Goal: Transaction & Acquisition: Purchase product/service

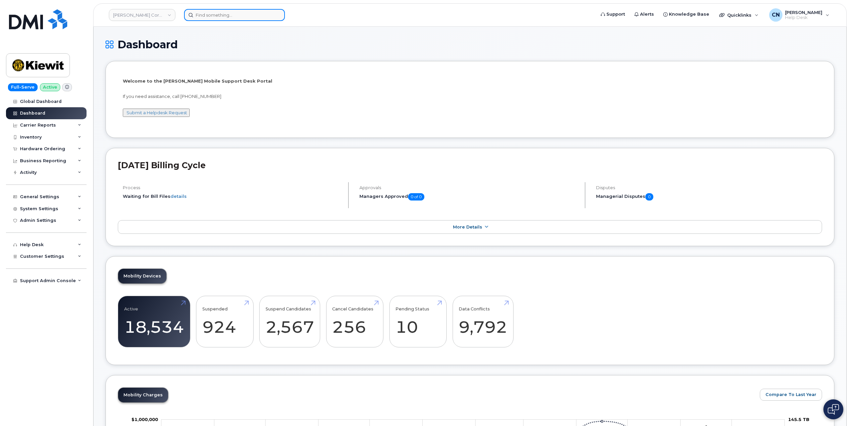
click at [205, 12] on input at bounding box center [234, 15] width 101 height 12
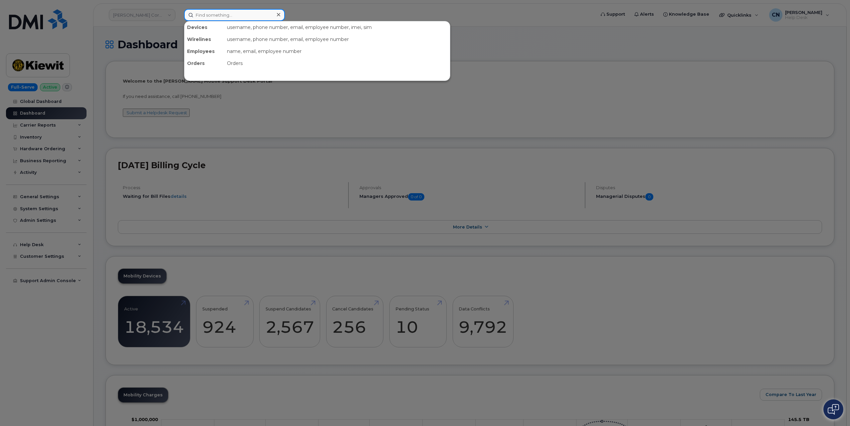
paste input "7804463629"
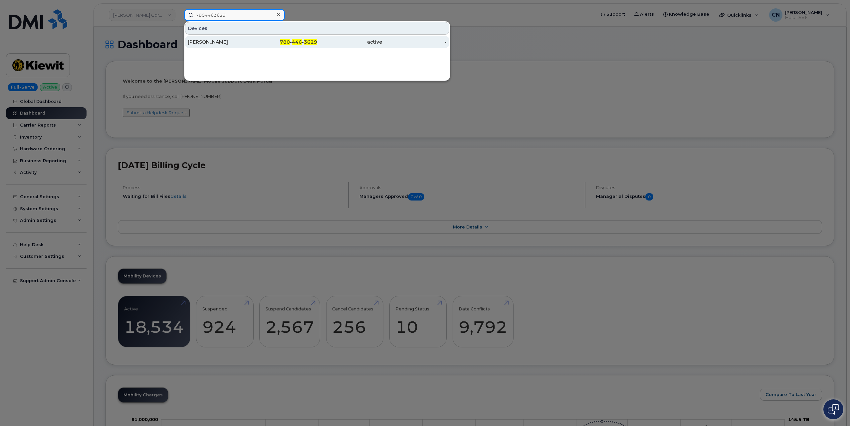
type input "7804463629"
click at [253, 38] on div "Christopher Suriano" at bounding box center [285, 42] width 65 height 12
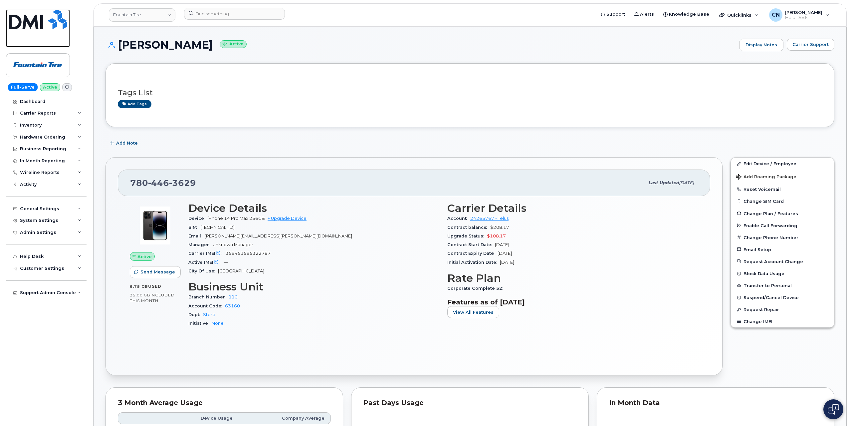
click at [59, 13] on img at bounding box center [38, 19] width 58 height 20
click at [816, 47] on span "Carrier Support" at bounding box center [810, 44] width 36 height 6
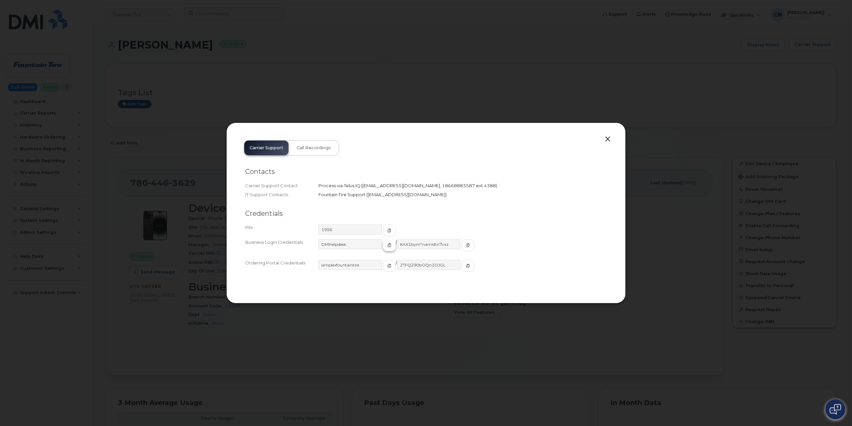
click at [387, 244] on icon "button" at bounding box center [389, 245] width 4 height 4
drag, startPoint x: 452, startPoint y: 242, endPoint x: 377, endPoint y: 253, distance: 75.7
click at [465, 242] on span "button" at bounding box center [468, 245] width 6 height 6
click at [608, 141] on button "button" at bounding box center [608, 138] width 10 height 9
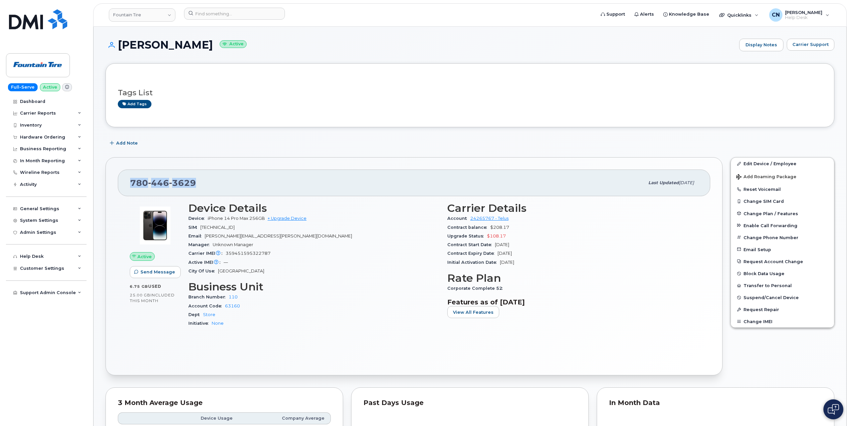
drag, startPoint x: 192, startPoint y: 184, endPoint x: 127, endPoint y: 180, distance: 65.3
click at [127, 180] on div "780 446 3629 Last updated May 16, 2025" at bounding box center [414, 182] width 592 height 27
copy span "780 446 3629"
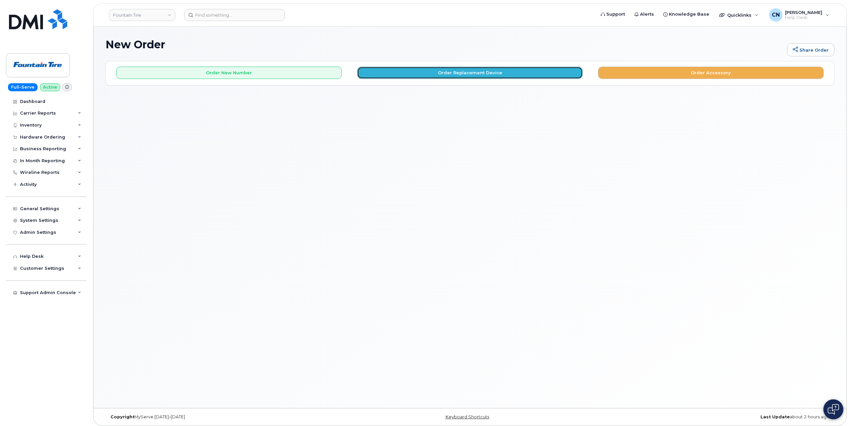
click at [461, 72] on button "Order Replacement Device" at bounding box center [470, 73] width 226 height 12
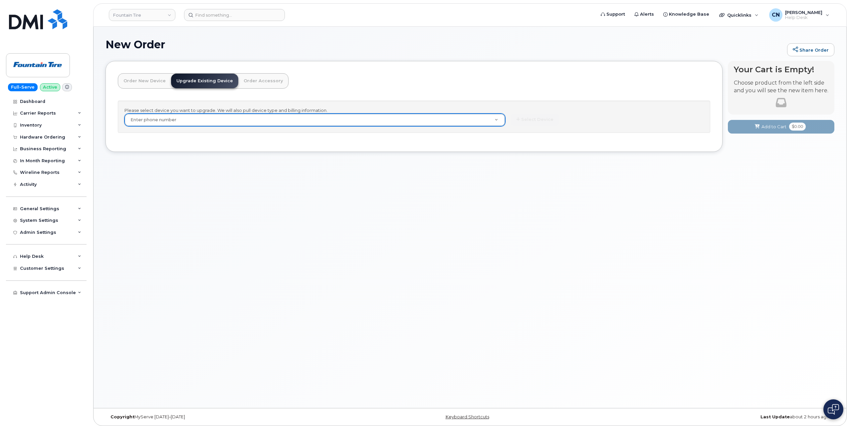
paste input "7804463629"
type input "7804463629"
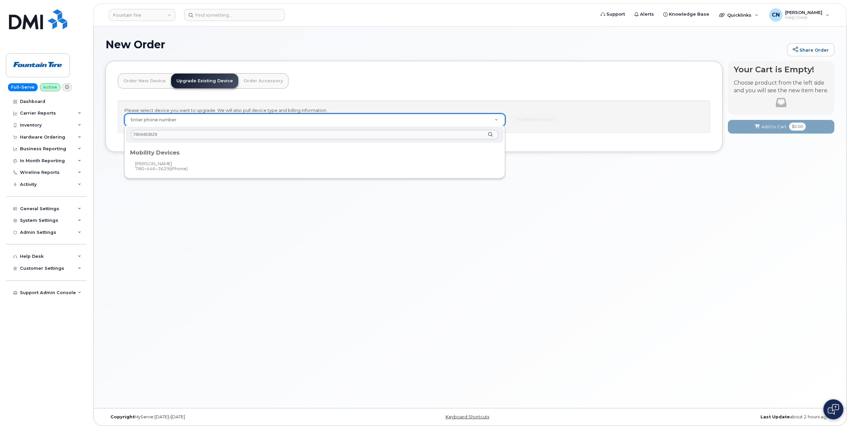
click at [209, 155] on div "Mobility Devices" at bounding box center [315, 150] width 374 height 13
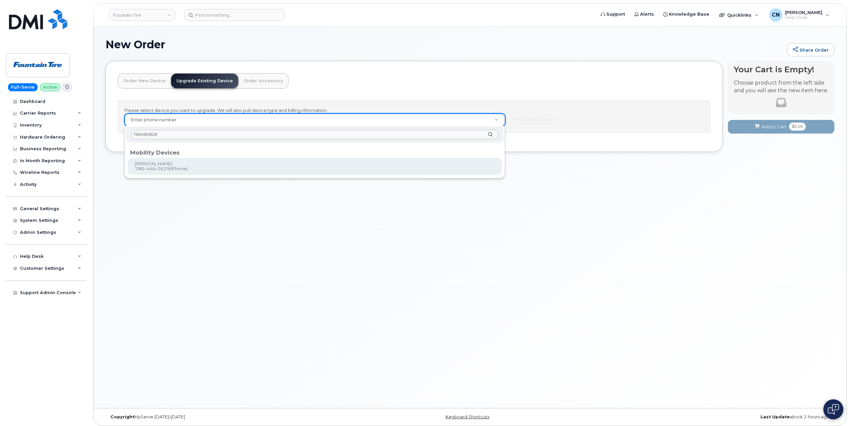
type input "495388"
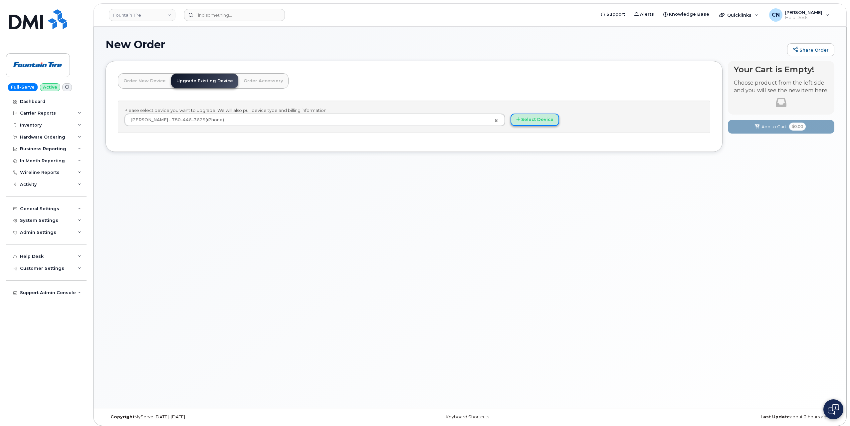
click at [543, 118] on button "Select Device" at bounding box center [534, 119] width 49 height 12
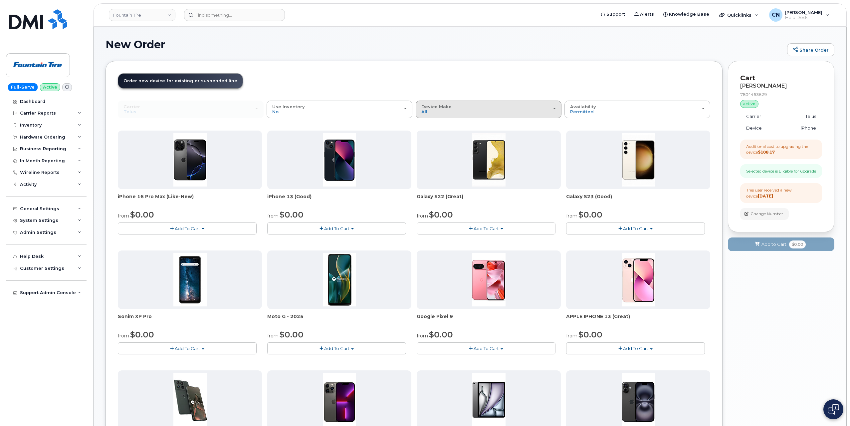
click at [461, 114] on button "Device Make All Aircard Android Cell Phone HUB iPhone Tablet Unknown" at bounding box center [489, 108] width 146 height 17
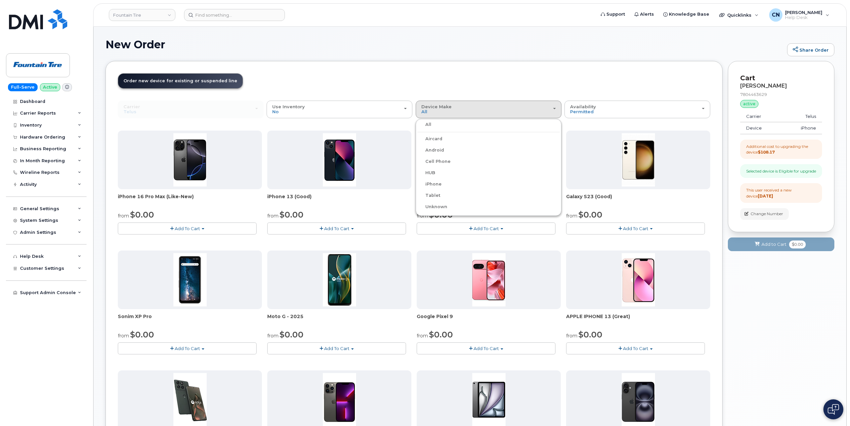
click at [428, 183] on label "iPhone" at bounding box center [429, 184] width 24 height 8
click at [0, 0] on input "iPhone" at bounding box center [0, 0] width 0 height 0
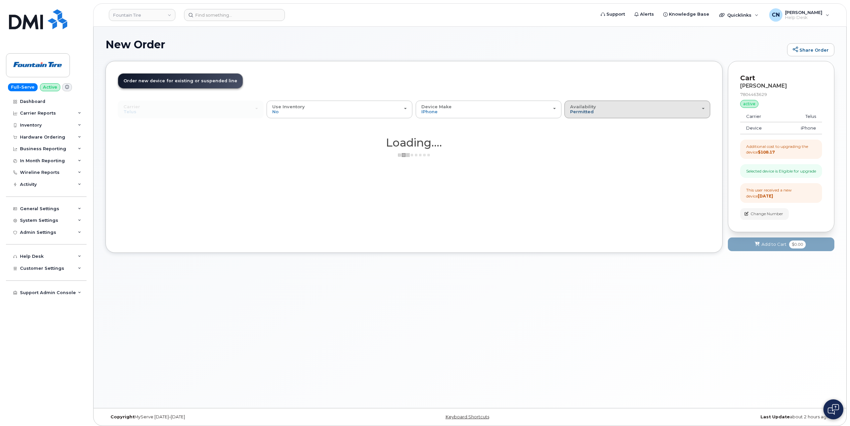
click at [579, 112] on span "Permitted" at bounding box center [582, 111] width 24 height 5
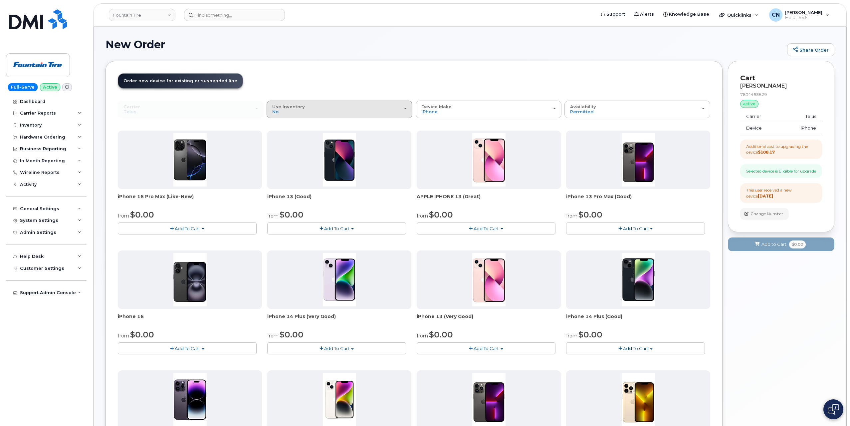
click at [303, 107] on div "Use Inventory No" at bounding box center [339, 109] width 134 height 10
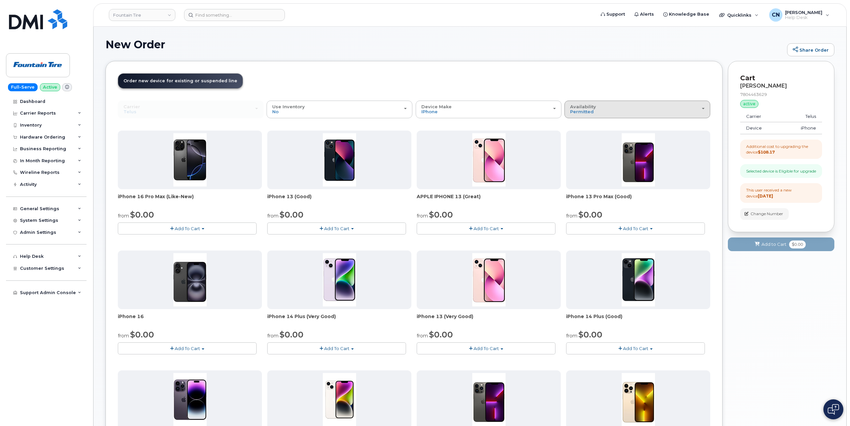
click at [597, 112] on div "Availability Permitted All" at bounding box center [637, 109] width 134 height 10
click at [595, 104] on div "Availability Permitted All" at bounding box center [637, 109] width 134 height 10
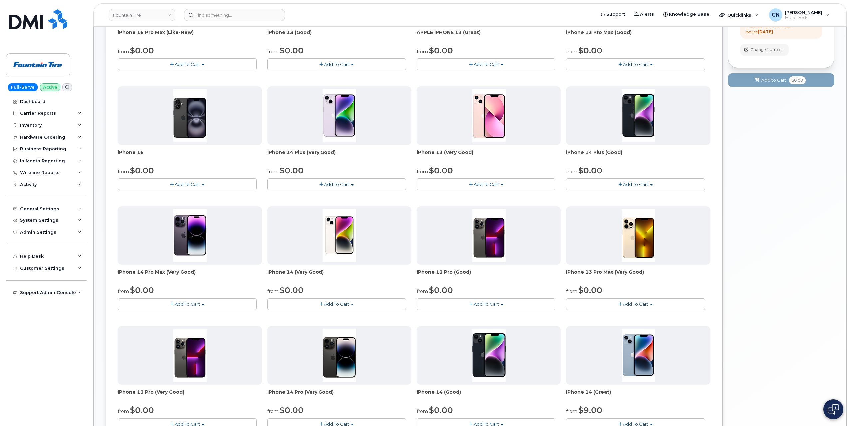
scroll to position [233, 0]
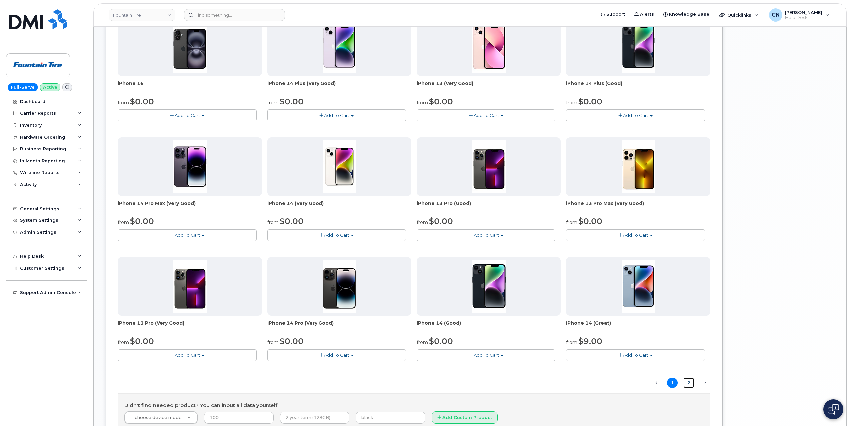
click at [688, 381] on link "2" at bounding box center [688, 382] width 11 height 10
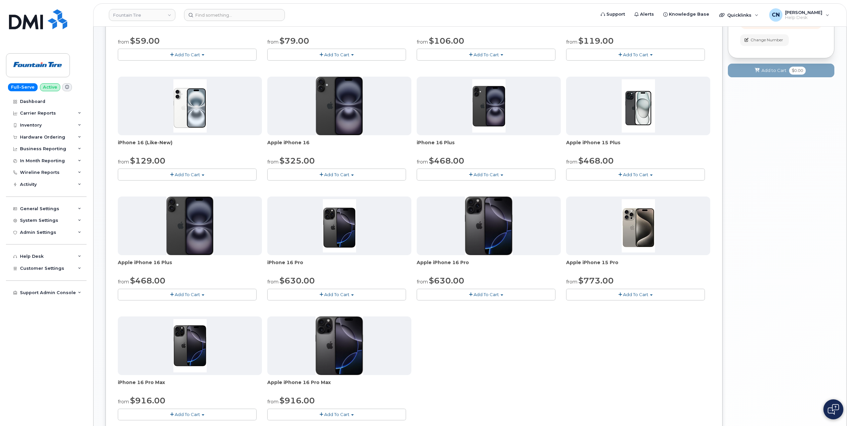
scroll to position [203, 0]
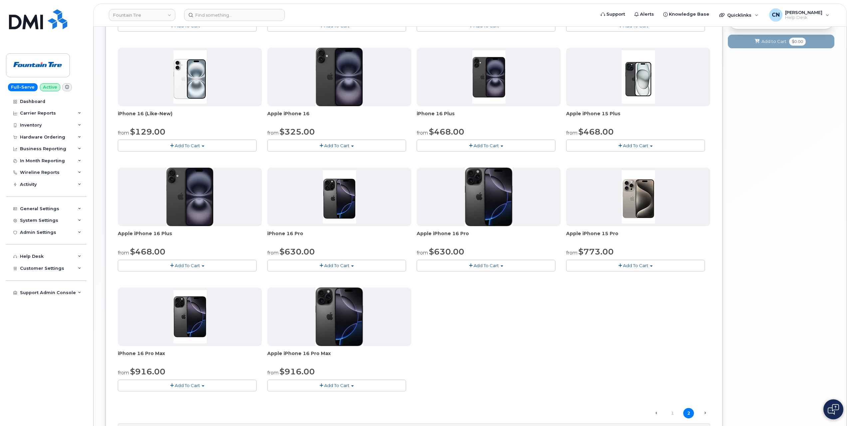
click at [336, 385] on span "Add To Cart" at bounding box center [336, 384] width 25 height 5
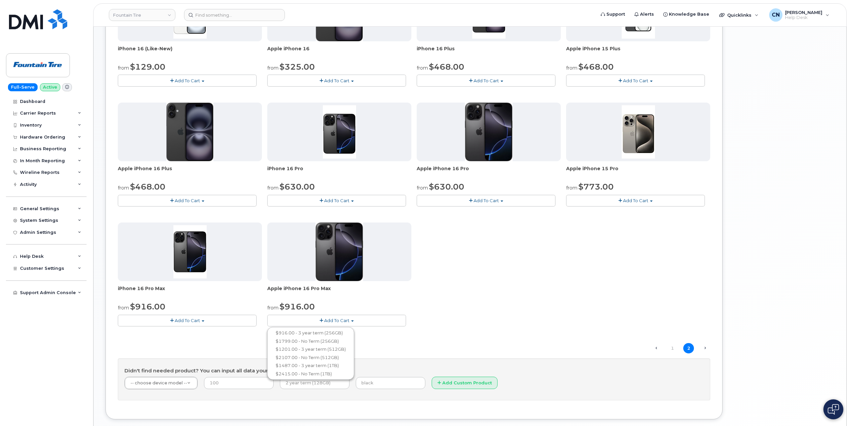
scroll to position [269, 0]
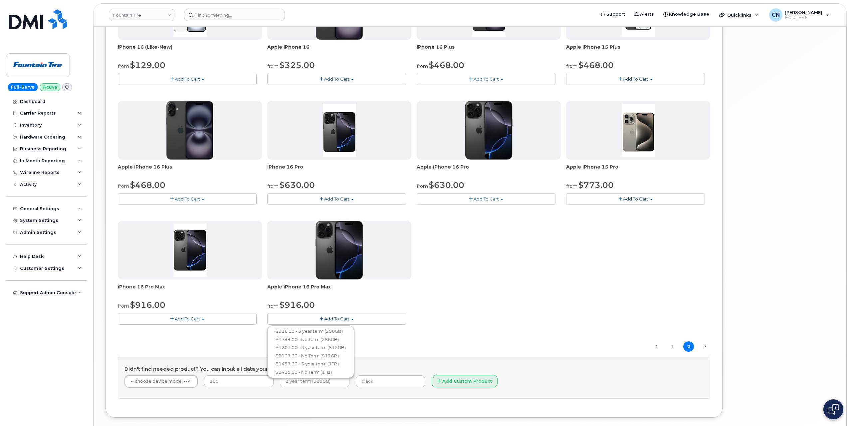
click at [302, 199] on button "Add To Cart" at bounding box center [336, 199] width 139 height 12
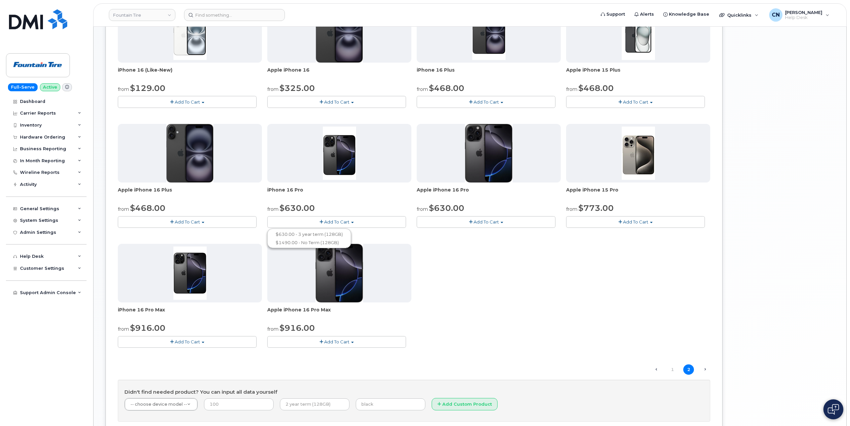
scroll to position [236, 0]
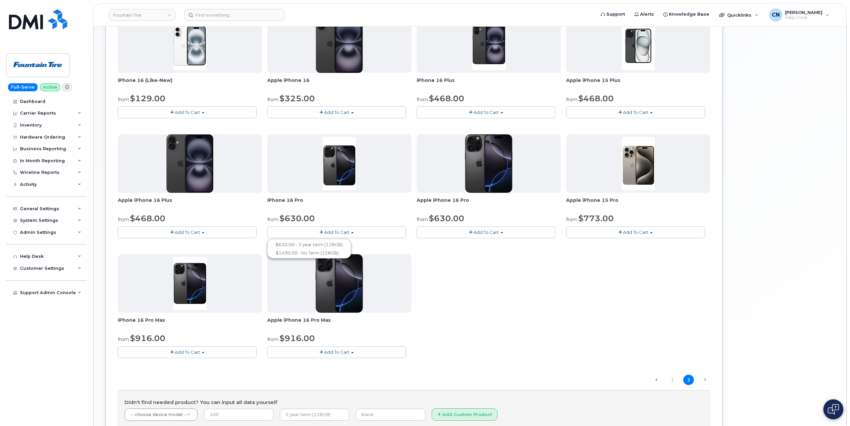
click at [495, 229] on span "Add To Cart" at bounding box center [485, 231] width 25 height 5
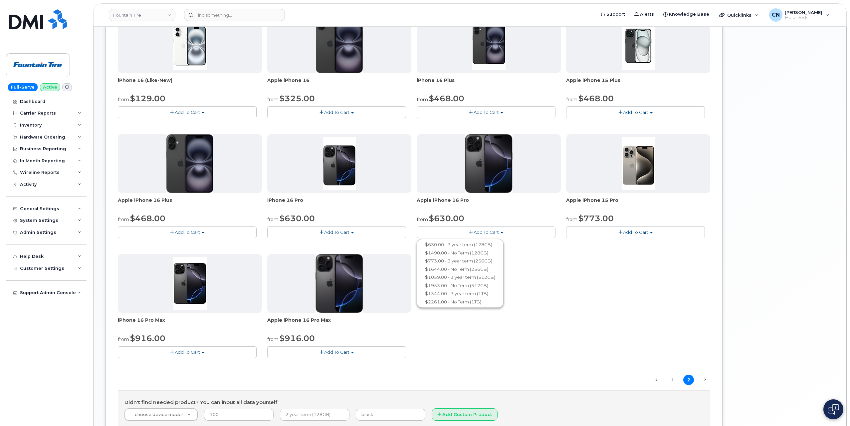
click at [301, 349] on button "Add To Cart" at bounding box center [336, 352] width 139 height 12
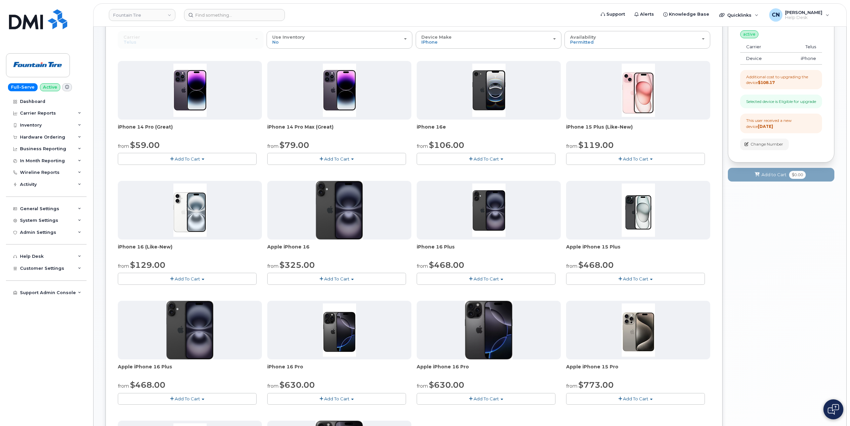
scroll to position [100, 0]
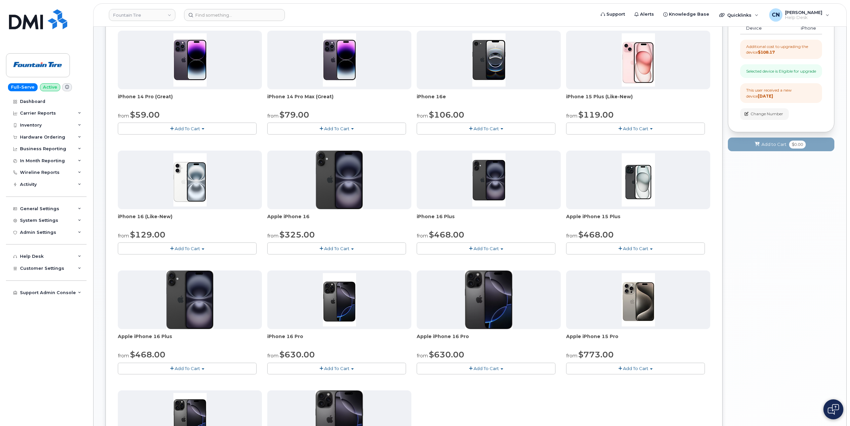
click at [341, 369] on span "Add To Cart" at bounding box center [336, 367] width 25 height 5
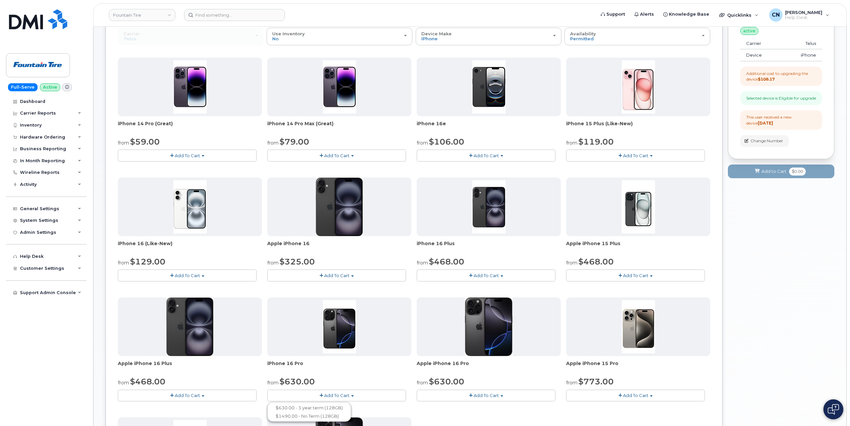
scroll to position [200, 0]
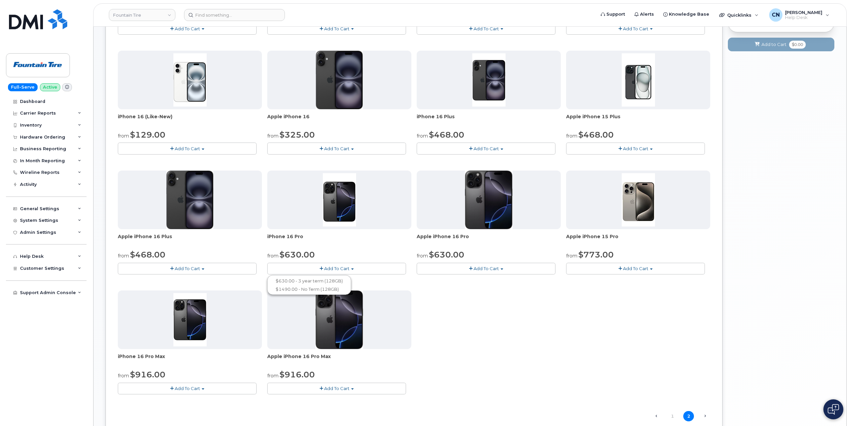
click at [476, 267] on span "Add To Cart" at bounding box center [485, 267] width 25 height 5
